Goal: Task Accomplishment & Management: Complete application form

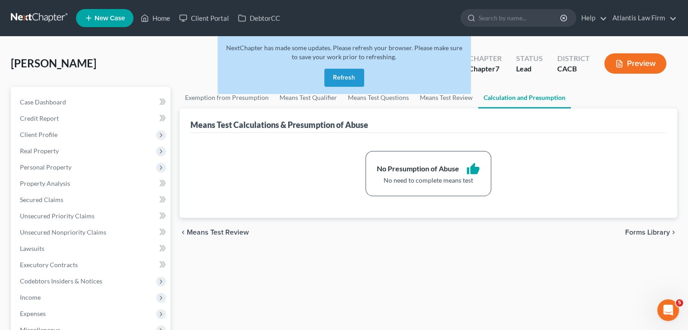
click at [28, 20] on link at bounding box center [40, 18] width 58 height 16
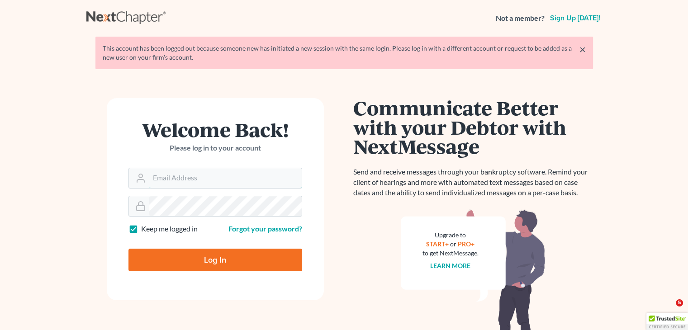
type input "[PERSON_NAME][EMAIL_ADDRESS][DOMAIN_NAME]"
click at [254, 266] on input "Log In" at bounding box center [215, 260] width 174 height 23
type input "Thinking..."
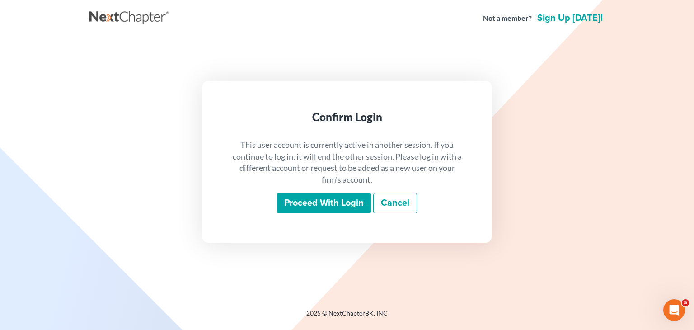
click at [291, 198] on input "Proceed with login" at bounding box center [324, 203] width 94 height 21
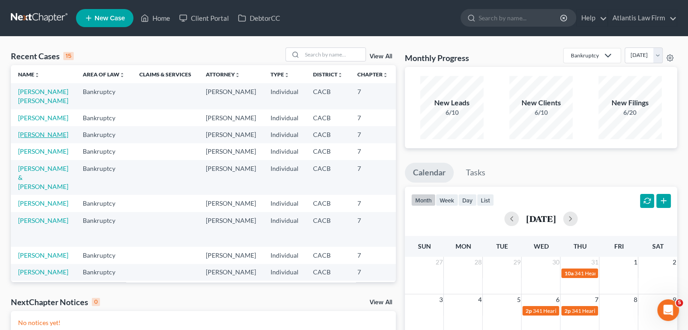
click at [28, 138] on link "Vasquez, Sonny" at bounding box center [43, 135] width 50 height 8
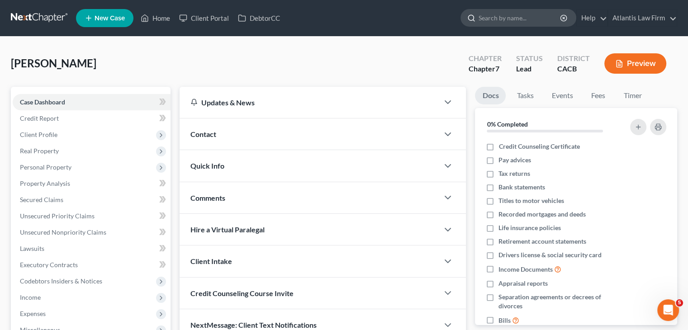
click at [486, 13] on input "search" at bounding box center [519, 17] width 83 height 17
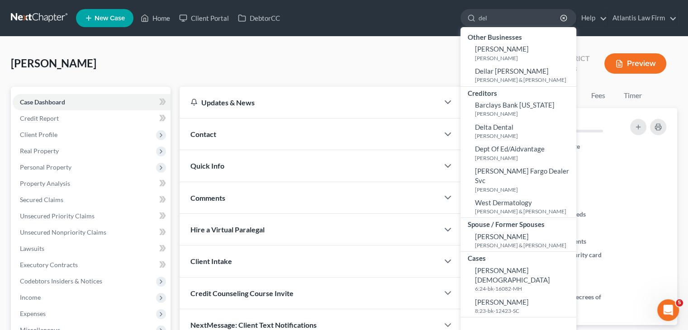
type input "del"
click at [29, 10] on link at bounding box center [40, 18] width 58 height 16
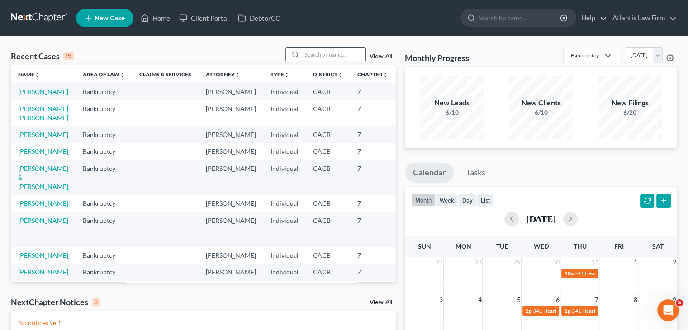
click at [309, 53] on input "search" at bounding box center [333, 54] width 63 height 13
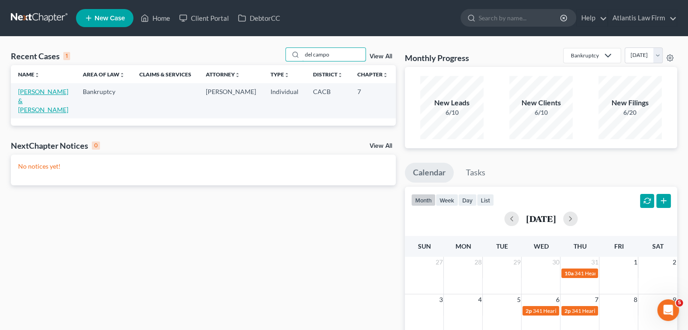
type input "del campo"
click at [31, 107] on link "[PERSON_NAME] & [PERSON_NAME]" at bounding box center [43, 101] width 50 height 26
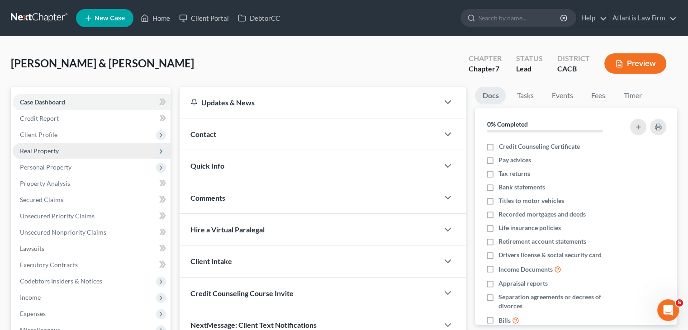
click at [47, 147] on span "Real Property" at bounding box center [39, 151] width 39 height 8
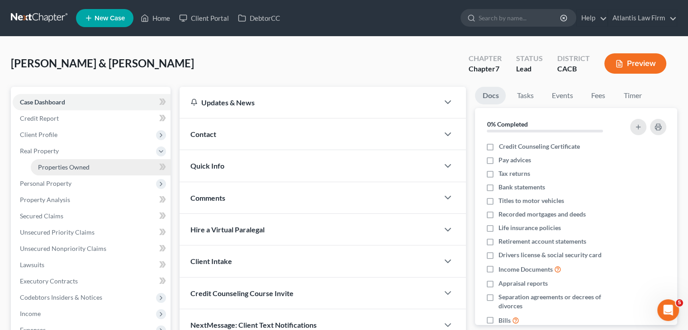
click at [50, 163] on span "Properties Owned" at bounding box center [64, 167] width 52 height 8
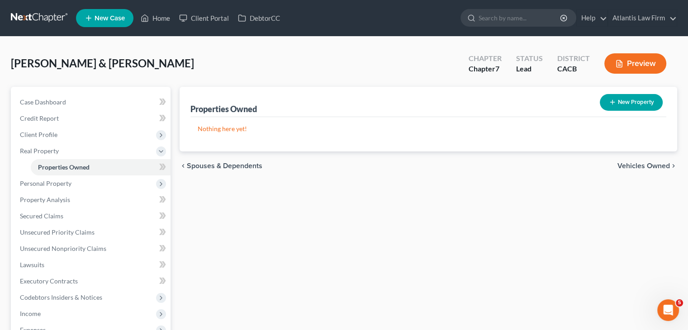
click at [36, 17] on link at bounding box center [40, 18] width 58 height 16
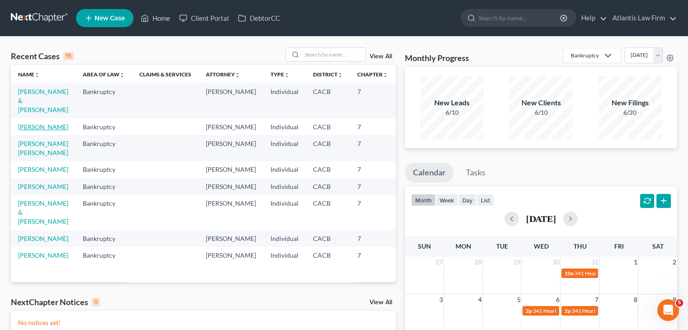
click at [30, 131] on link "[PERSON_NAME]" at bounding box center [43, 127] width 50 height 8
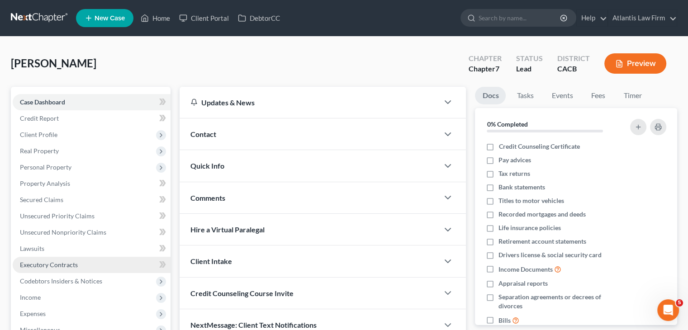
scroll to position [56, 0]
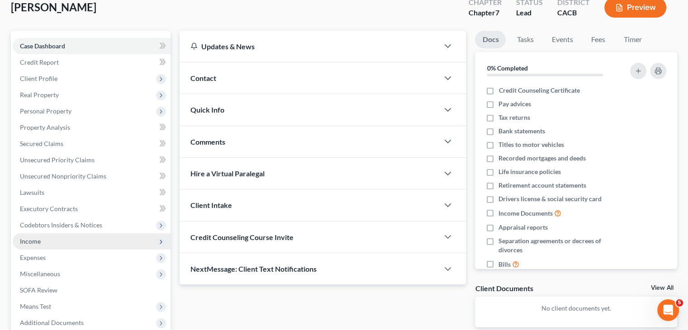
click at [65, 243] on span "Income" at bounding box center [92, 241] width 158 height 16
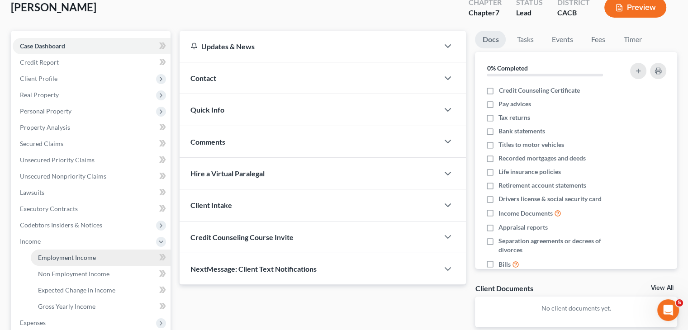
click at [66, 260] on span "Employment Income" at bounding box center [67, 258] width 58 height 8
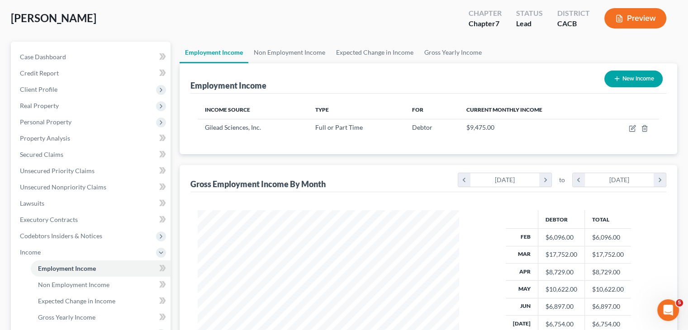
scroll to position [45, 0]
click at [298, 54] on link "Non Employment Income" at bounding box center [289, 53] width 82 height 22
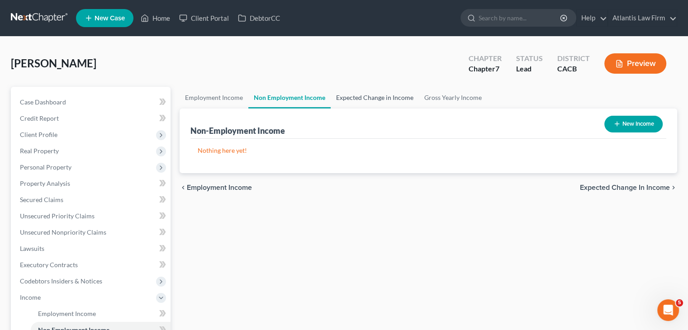
click at [365, 97] on link "Expected Change in Income" at bounding box center [375, 98] width 88 height 22
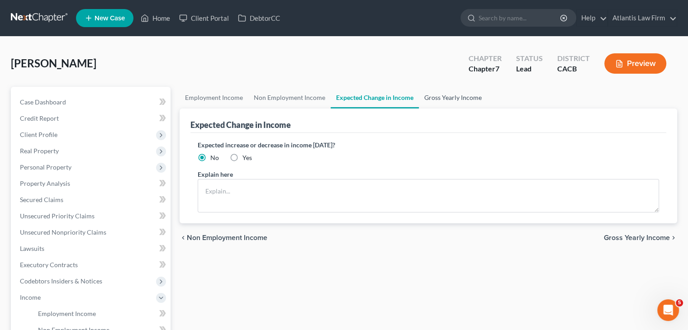
click at [439, 98] on link "Gross Yearly Income" at bounding box center [453, 98] width 68 height 22
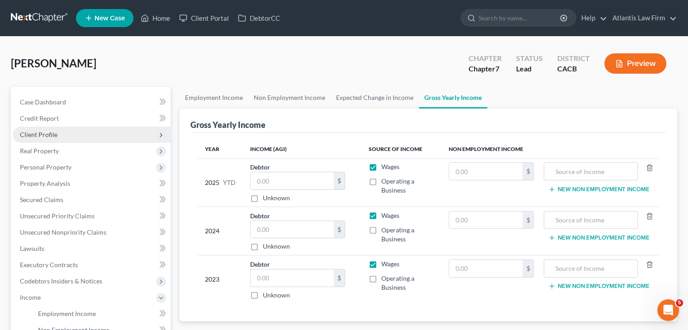
click at [47, 132] on span "Client Profile" at bounding box center [39, 135] width 38 height 8
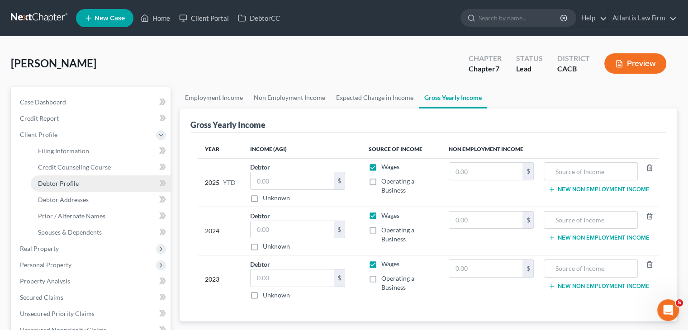
click at [56, 182] on span "Debtor Profile" at bounding box center [58, 183] width 41 height 8
select select "0"
select select "2"
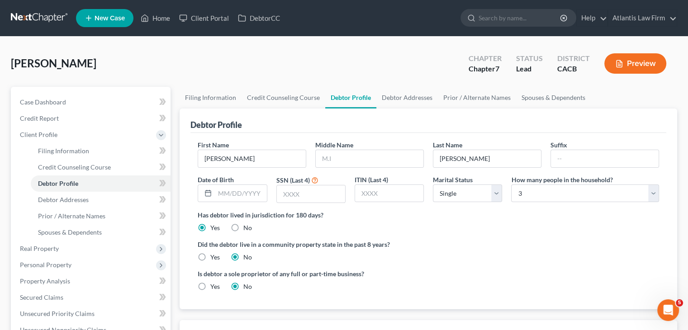
scroll to position [34, 0]
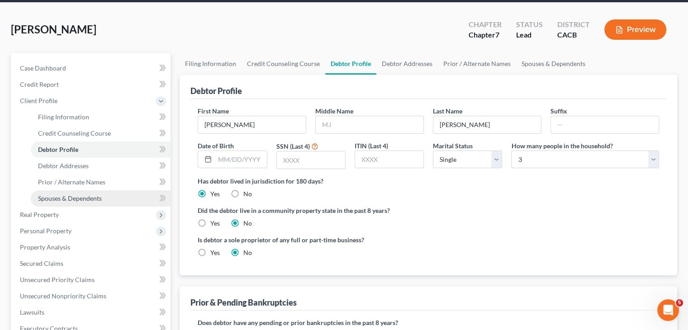
click at [80, 197] on span "Spouses & Dependents" at bounding box center [70, 198] width 64 height 8
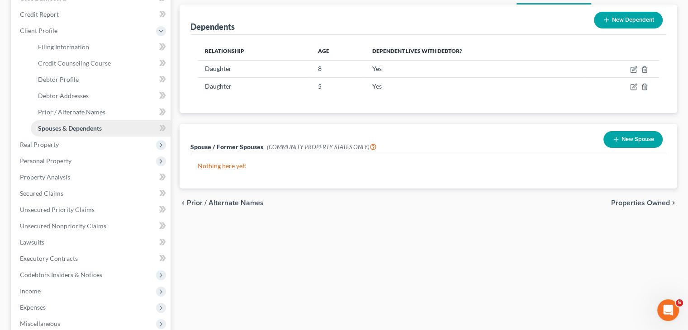
scroll to position [106, 0]
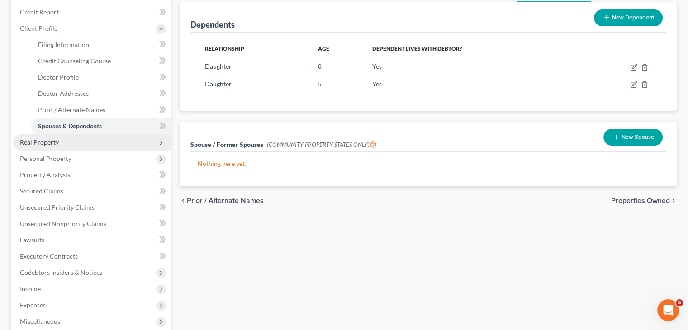
click at [57, 141] on span "Real Property" at bounding box center [39, 142] width 39 height 8
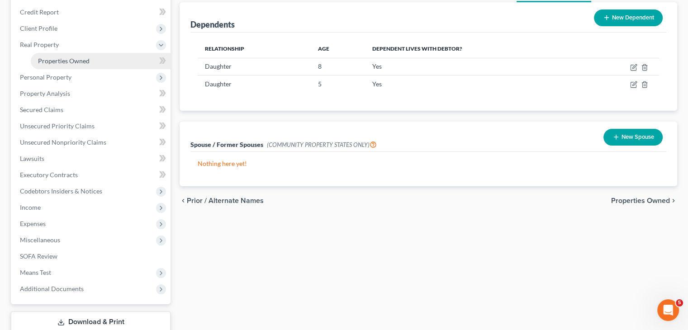
click at [80, 56] on link "Properties Owned" at bounding box center [101, 61] width 140 height 16
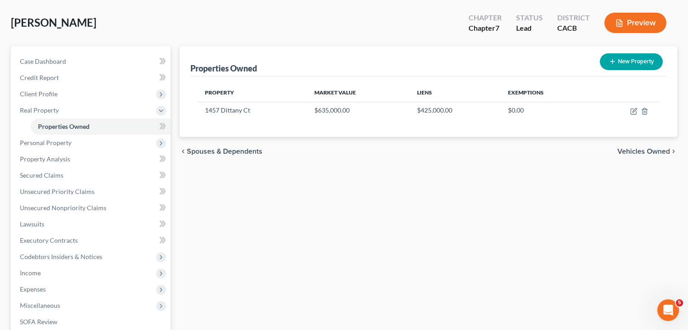
scroll to position [41, 0]
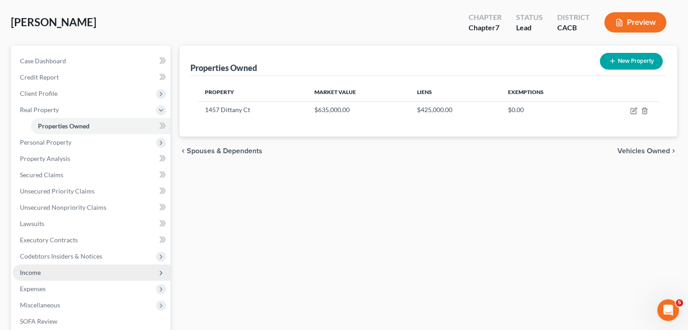
click at [50, 276] on span "Income" at bounding box center [92, 272] width 158 height 16
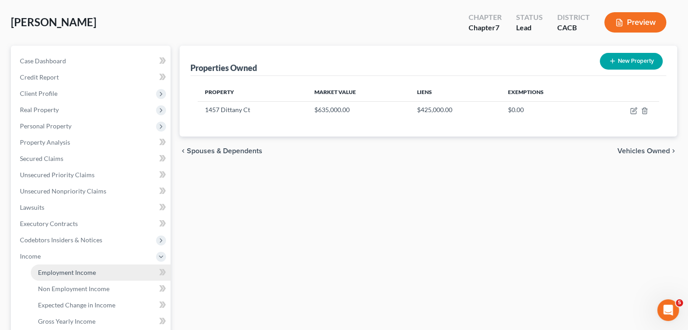
click at [52, 272] on span "Employment Income" at bounding box center [67, 273] width 58 height 8
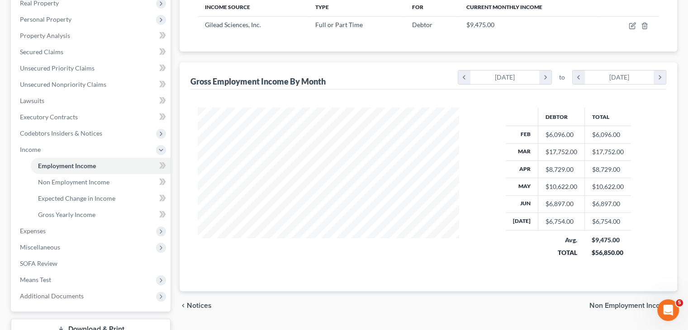
scroll to position [148, 0]
click at [57, 236] on span "Expenses" at bounding box center [92, 230] width 158 height 16
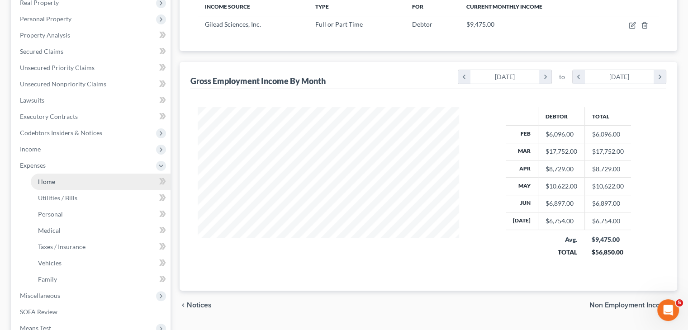
click at [57, 185] on link "Home" at bounding box center [101, 182] width 140 height 16
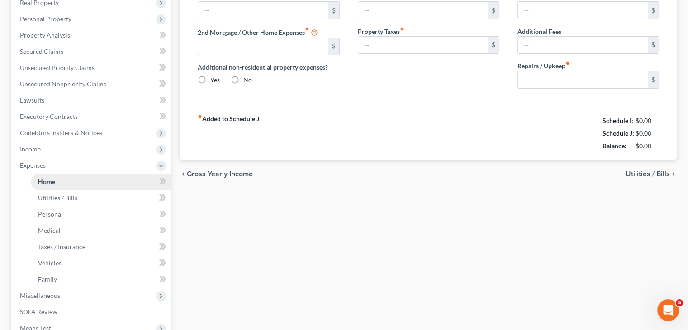
scroll to position [111, 0]
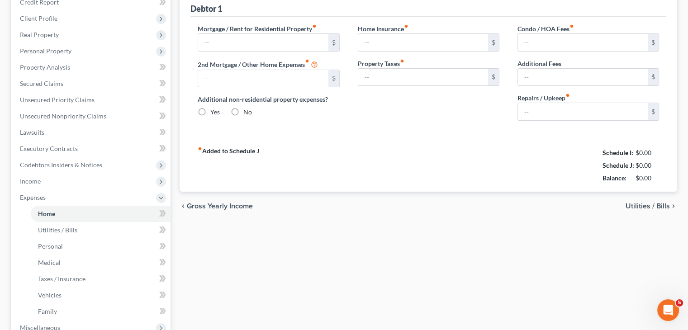
type input "3,700.00"
type input "0.00"
radio input "true"
type input "0.00"
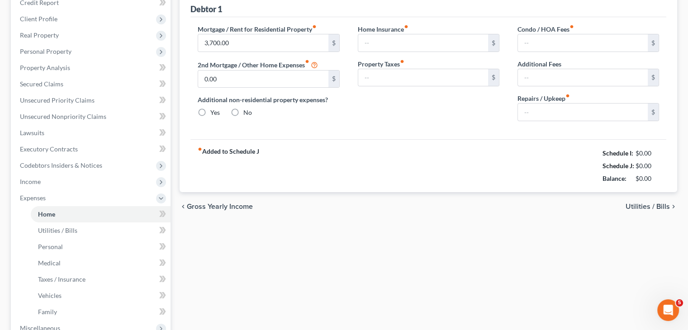
type input "98.00"
type input "0.00"
type input "20.00"
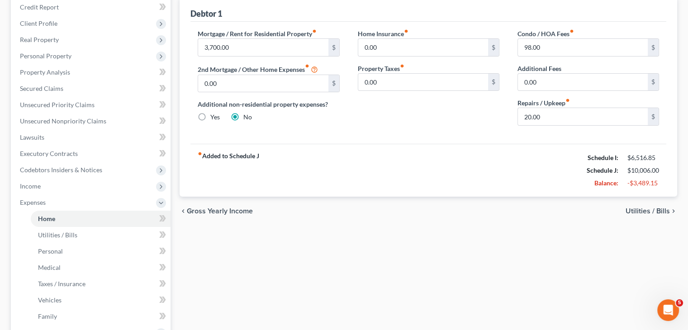
scroll to position [0, 0]
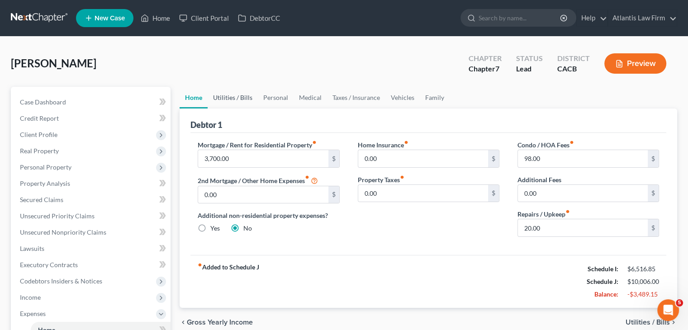
click at [250, 99] on link "Utilities / Bills" at bounding box center [233, 98] width 50 height 22
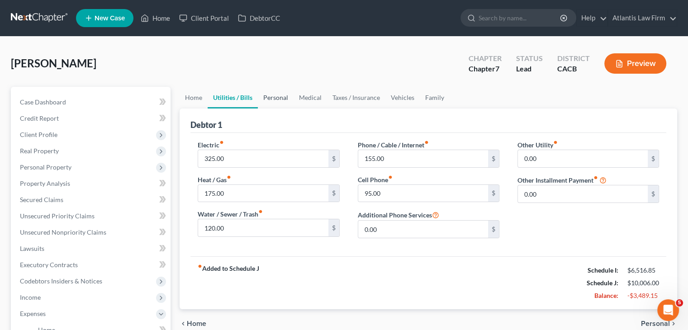
click at [269, 98] on link "Personal" at bounding box center [276, 98] width 36 height 22
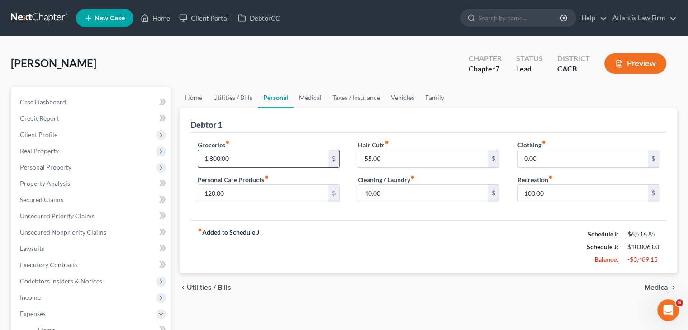
click at [238, 156] on input "1,800.00" at bounding box center [263, 158] width 130 height 17
type input "1,200"
click at [308, 95] on link "Medical" at bounding box center [309, 98] width 33 height 22
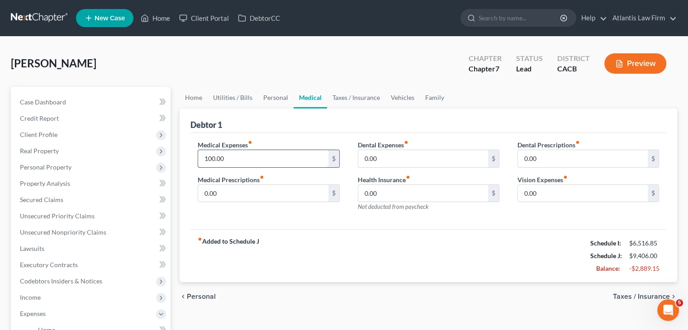
click at [239, 162] on input "100.00" at bounding box center [263, 158] width 130 height 17
type input "120"
click at [356, 104] on link "Taxes / Insurance" at bounding box center [356, 98] width 58 height 22
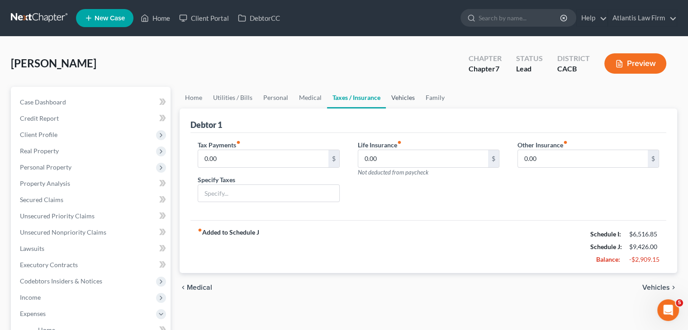
click at [405, 103] on link "Vehicles" at bounding box center [403, 98] width 34 height 22
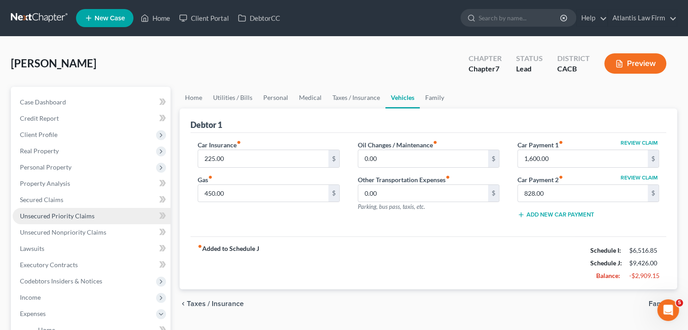
click at [54, 221] on link "Unsecured Priority Claims" at bounding box center [92, 216] width 158 height 16
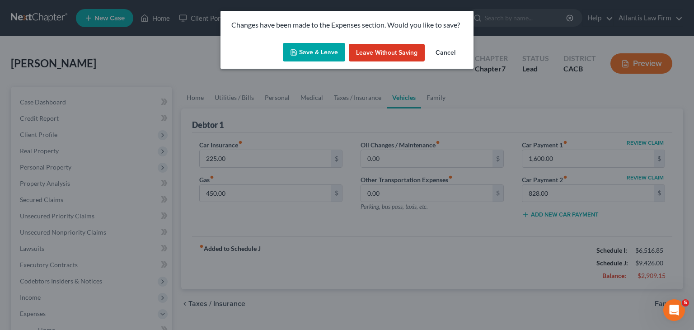
click at [314, 58] on button "Save & Leave" at bounding box center [314, 52] width 62 height 19
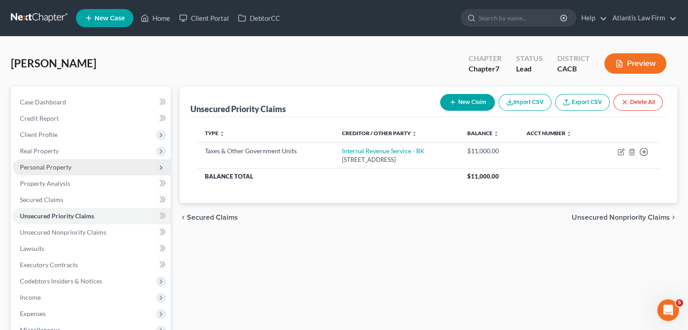
click at [55, 167] on span "Personal Property" at bounding box center [46, 167] width 52 height 8
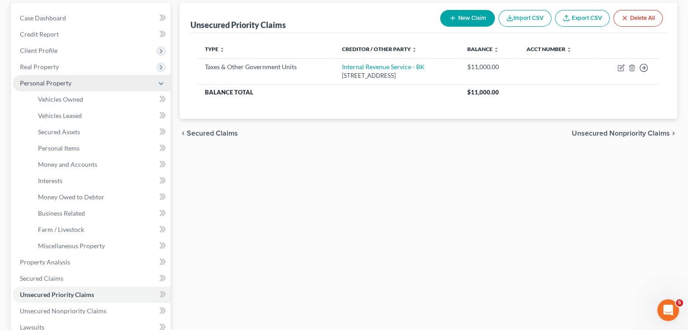
scroll to position [85, 0]
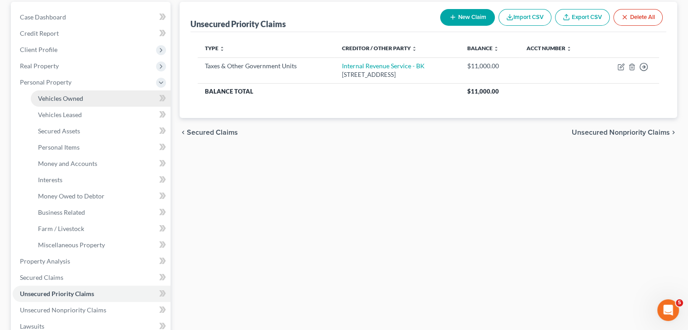
click at [61, 95] on span "Vehicles Owned" at bounding box center [60, 98] width 45 height 8
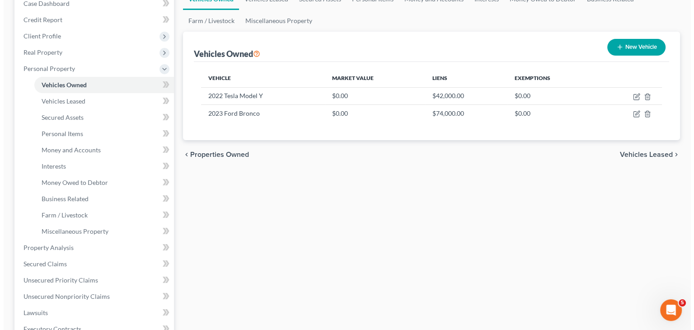
scroll to position [99, 0]
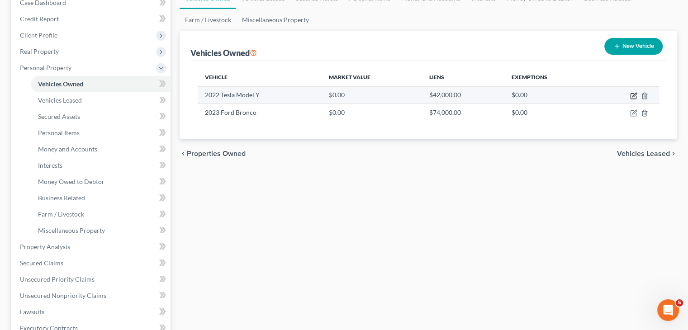
click at [633, 94] on icon "button" at bounding box center [633, 95] width 7 height 7
select select "0"
select select "4"
select select "2"
select select "0"
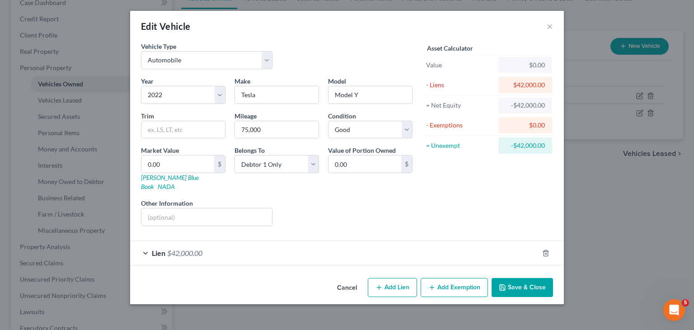
click at [145, 242] on div "Lien $42,000.00" at bounding box center [334, 253] width 409 height 24
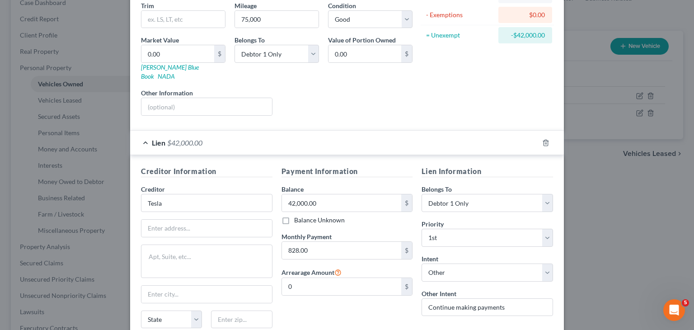
scroll to position [110, 0]
click at [318, 242] on input "828.00" at bounding box center [342, 250] width 120 height 17
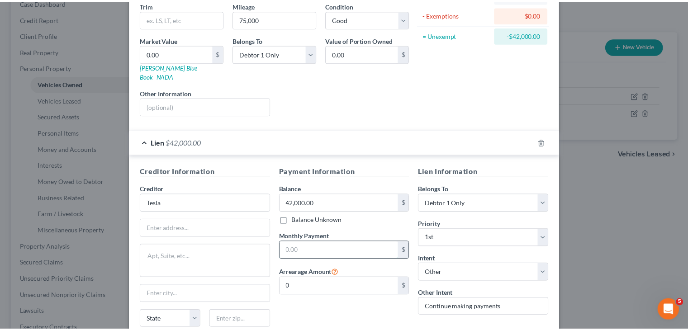
scroll to position [178, 0]
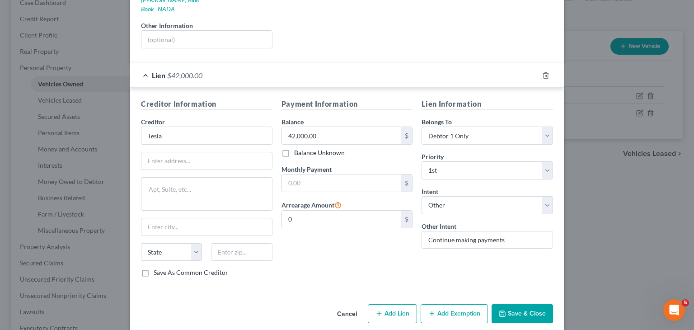
click at [503, 310] on icon "button" at bounding box center [502, 313] width 7 height 7
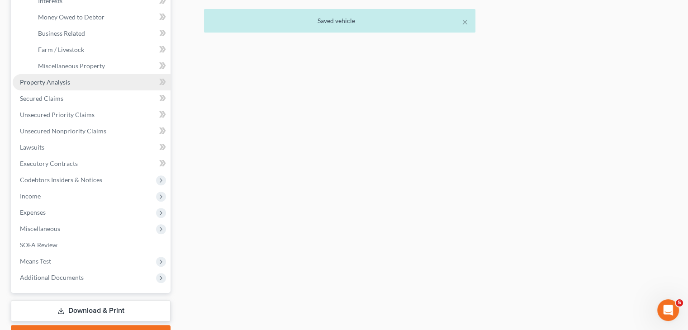
scroll to position [269, 0]
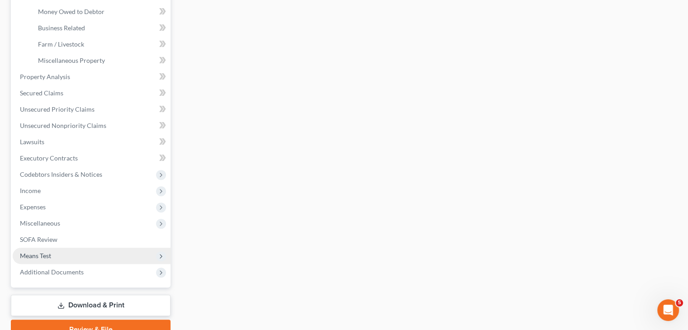
click at [58, 254] on span "Means Test" at bounding box center [92, 256] width 158 height 16
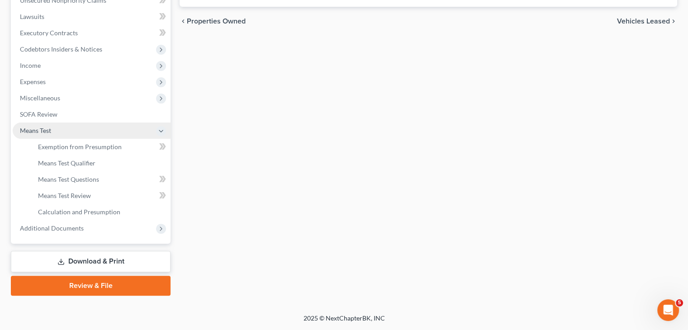
scroll to position [231, 0]
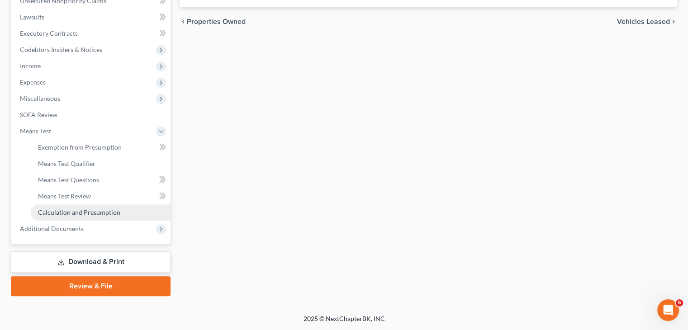
click at [67, 210] on span "Calculation and Presumption" at bounding box center [79, 212] width 82 height 8
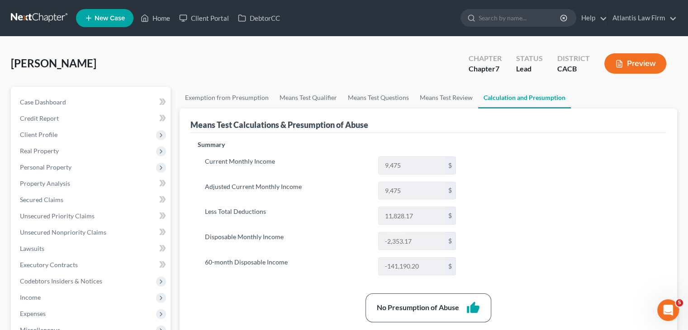
click at [34, 17] on link at bounding box center [40, 18] width 58 height 16
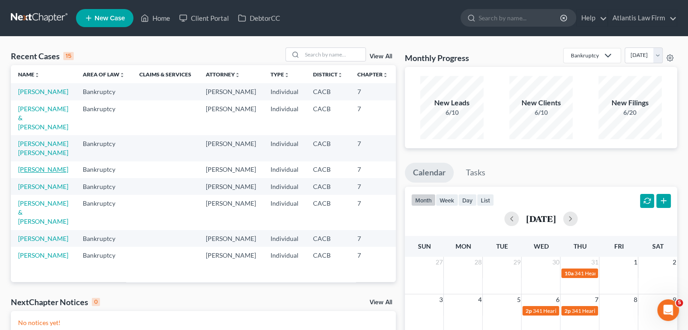
click at [34, 173] on link "[PERSON_NAME]" at bounding box center [43, 169] width 50 height 8
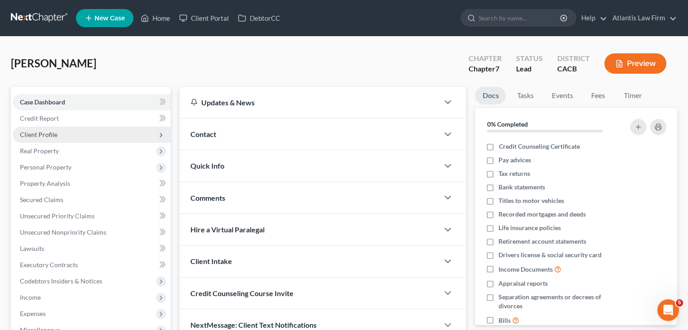
click at [34, 133] on span "Client Profile" at bounding box center [39, 135] width 38 height 8
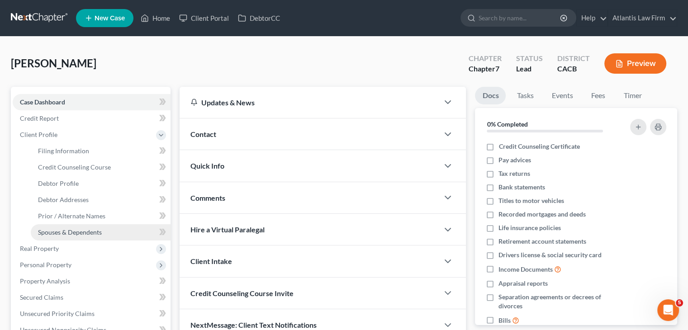
click at [45, 230] on span "Spouses & Dependents" at bounding box center [70, 232] width 64 height 8
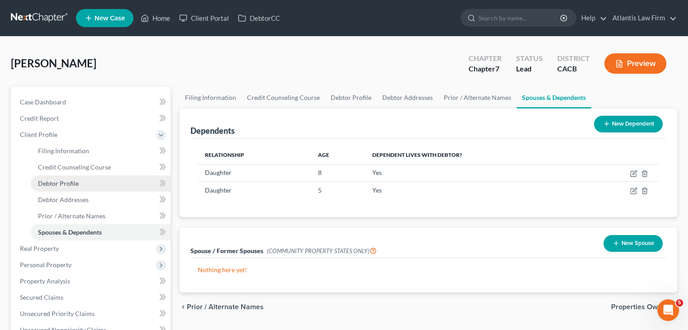
click at [54, 185] on span "Debtor Profile" at bounding box center [58, 183] width 41 height 8
select select "0"
select select "2"
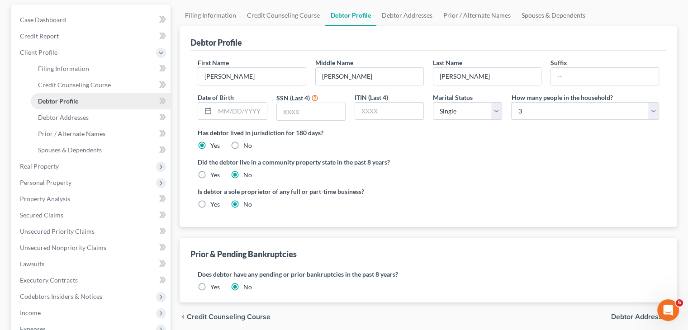
scroll to position [89, 0]
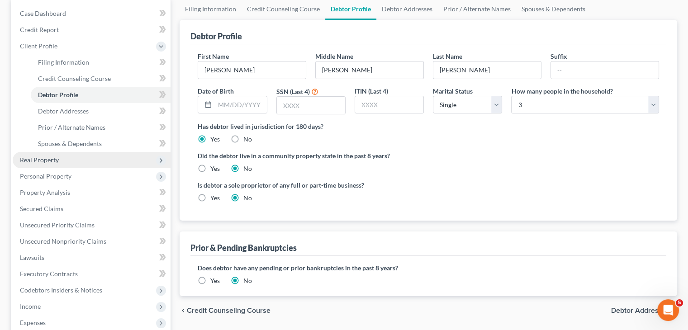
click at [45, 160] on span "Real Property" at bounding box center [39, 160] width 39 height 8
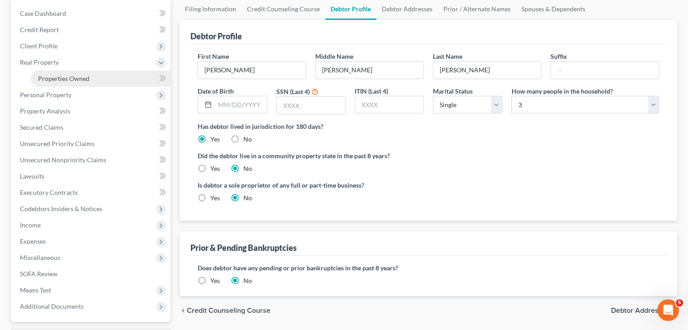
click at [59, 79] on span "Properties Owned" at bounding box center [64, 79] width 52 height 8
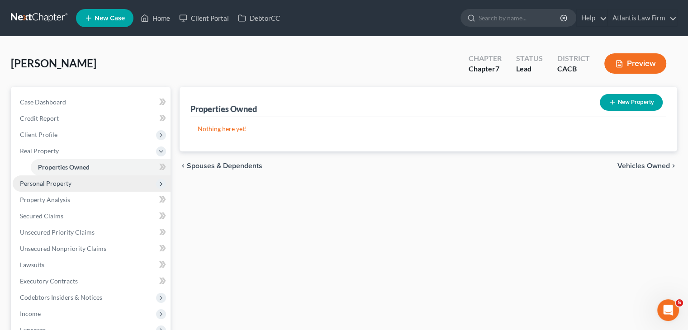
click at [38, 181] on span "Personal Property" at bounding box center [46, 183] width 52 height 8
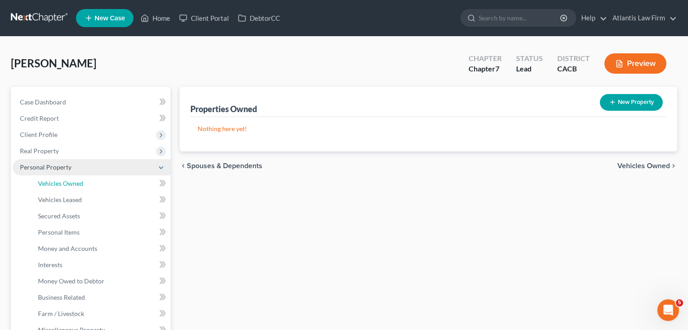
click at [38, 181] on span "Vehicles Owned" at bounding box center [60, 183] width 45 height 8
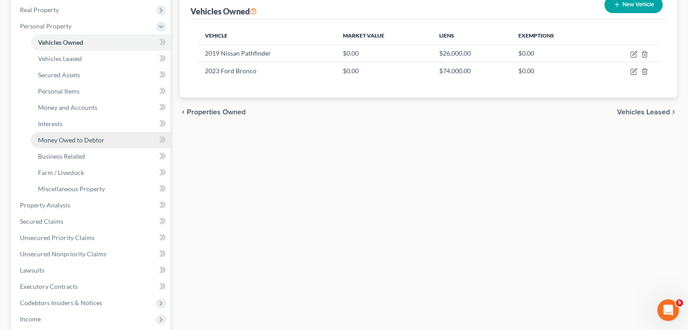
scroll to position [145, 0]
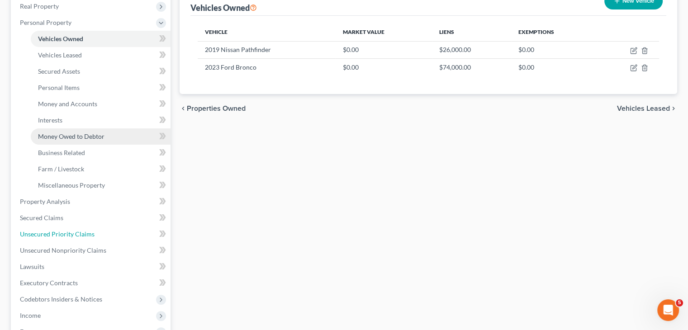
click at [73, 232] on span "Unsecured Priority Claims" at bounding box center [57, 234] width 75 height 8
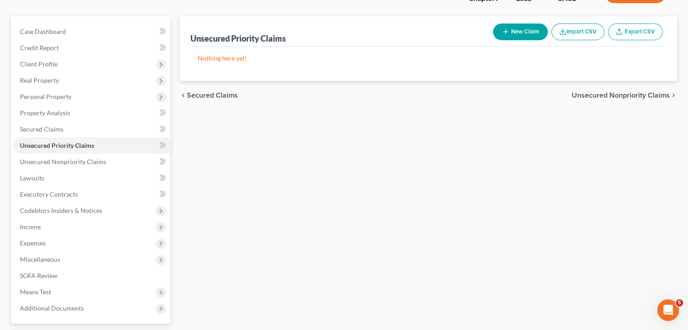
scroll to position [107, 0]
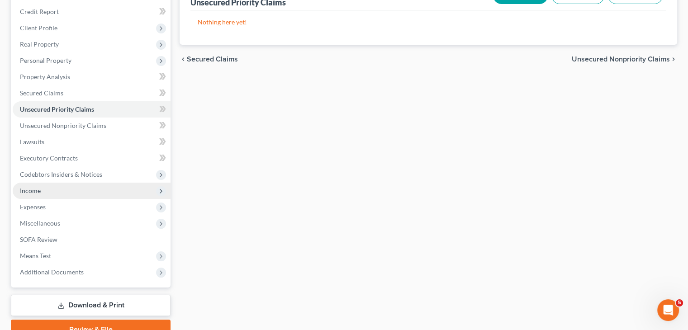
click at [42, 192] on span "Income" at bounding box center [92, 191] width 158 height 16
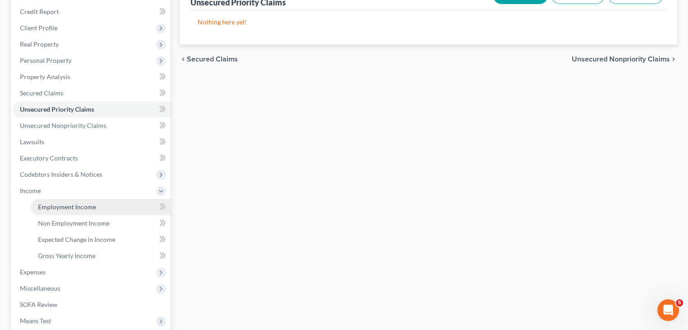
click at [52, 208] on span "Employment Income" at bounding box center [67, 207] width 58 height 8
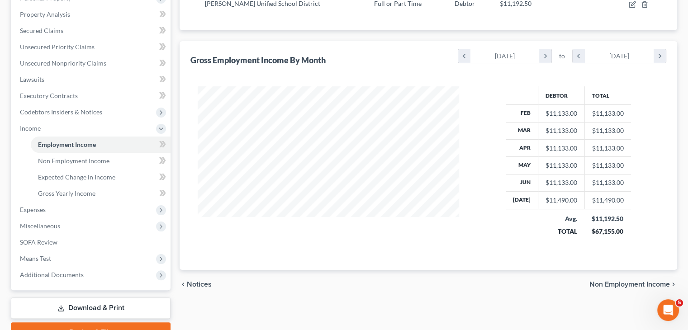
scroll to position [170, 0]
click at [58, 210] on span "Expenses" at bounding box center [92, 209] width 158 height 16
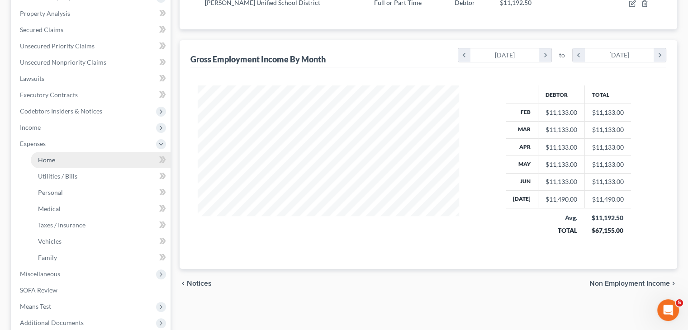
click at [56, 159] on link "Home" at bounding box center [101, 160] width 140 height 16
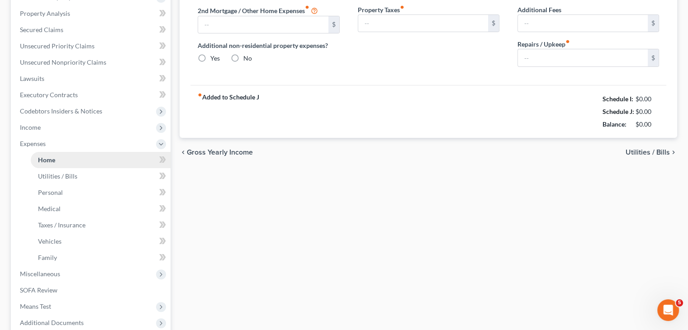
scroll to position [56, 0]
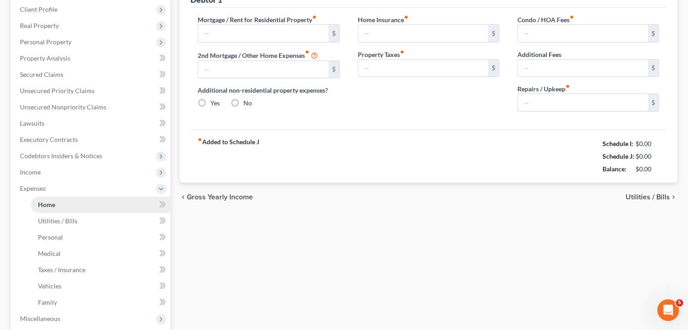
type input "3,500.00"
type input "0.00"
radio input "true"
type input "0.00"
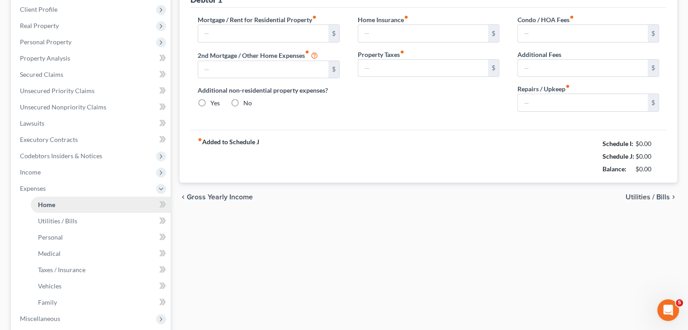
type input "0.00"
type input "20.00"
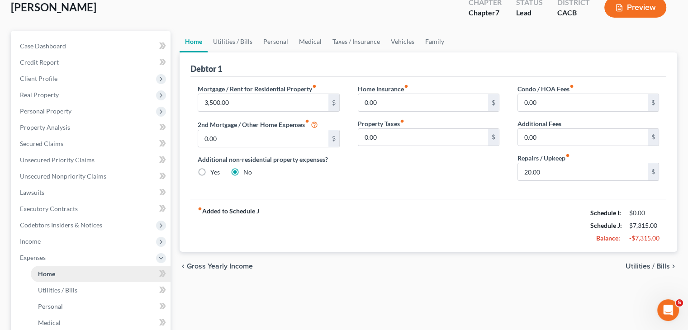
scroll to position [0, 0]
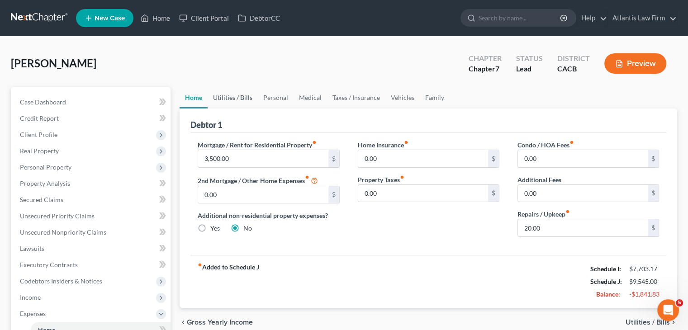
click at [227, 94] on link "Utilities / Bills" at bounding box center [233, 98] width 50 height 22
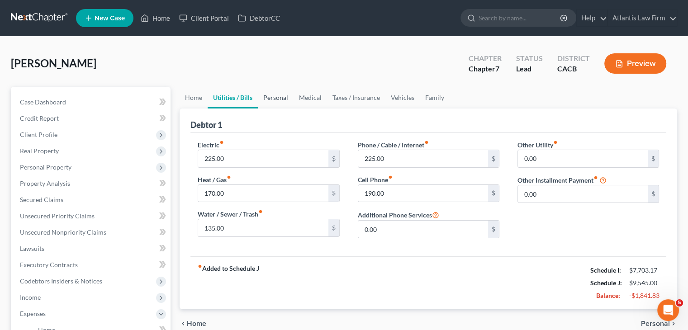
click at [278, 99] on link "Personal" at bounding box center [276, 98] width 36 height 22
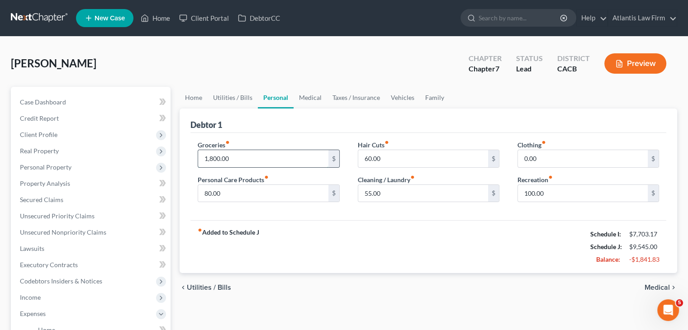
click at [210, 158] on input "1,800.00" at bounding box center [263, 158] width 130 height 17
type input "1,400"
click at [315, 97] on link "Medical" at bounding box center [309, 98] width 33 height 22
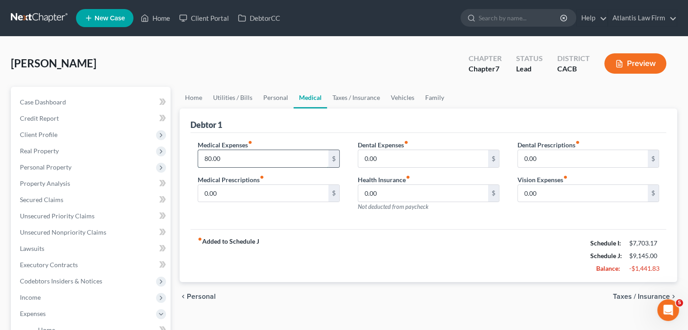
click at [253, 157] on input "80.00" at bounding box center [263, 158] width 130 height 17
type input "120"
click at [350, 99] on link "Taxes / Insurance" at bounding box center [356, 98] width 58 height 22
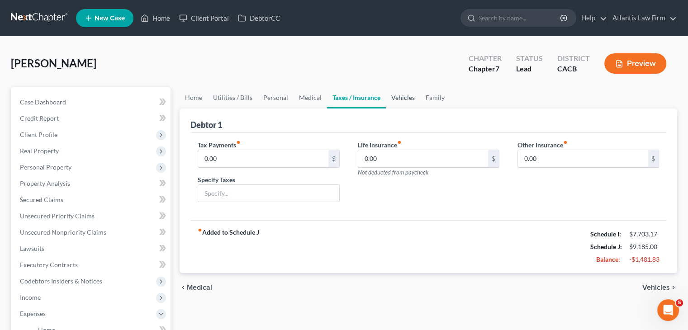
click at [403, 100] on link "Vehicles" at bounding box center [403, 98] width 34 height 22
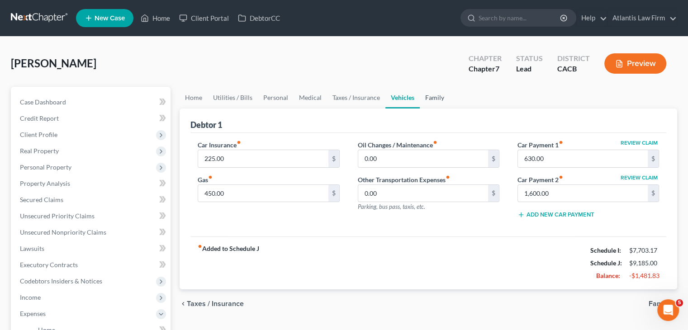
click at [438, 98] on link "Family" at bounding box center [435, 98] width 30 height 22
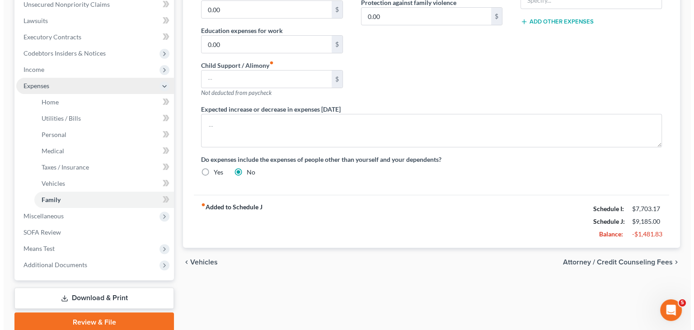
scroll to position [229, 0]
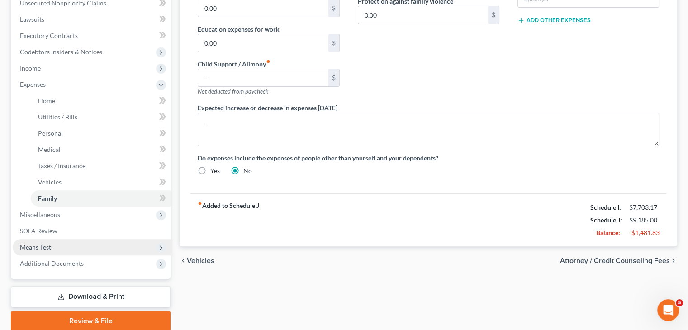
click at [51, 246] on span "Means Test" at bounding box center [92, 247] width 158 height 16
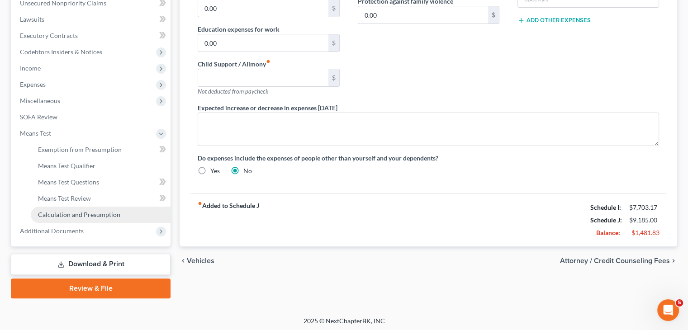
click at [58, 217] on span "Calculation and Presumption" at bounding box center [79, 215] width 82 height 8
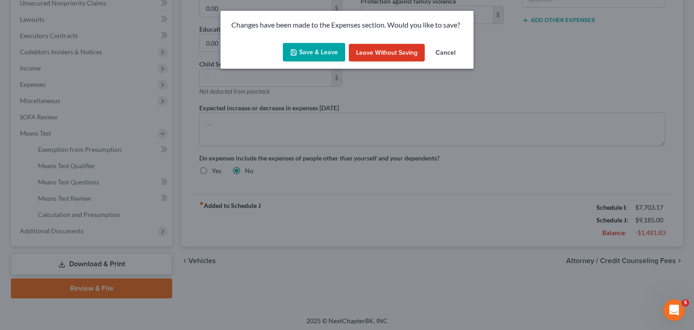
click at [329, 53] on button "Save & Leave" at bounding box center [314, 52] width 62 height 19
